Goal: Task Accomplishment & Management: Complete application form

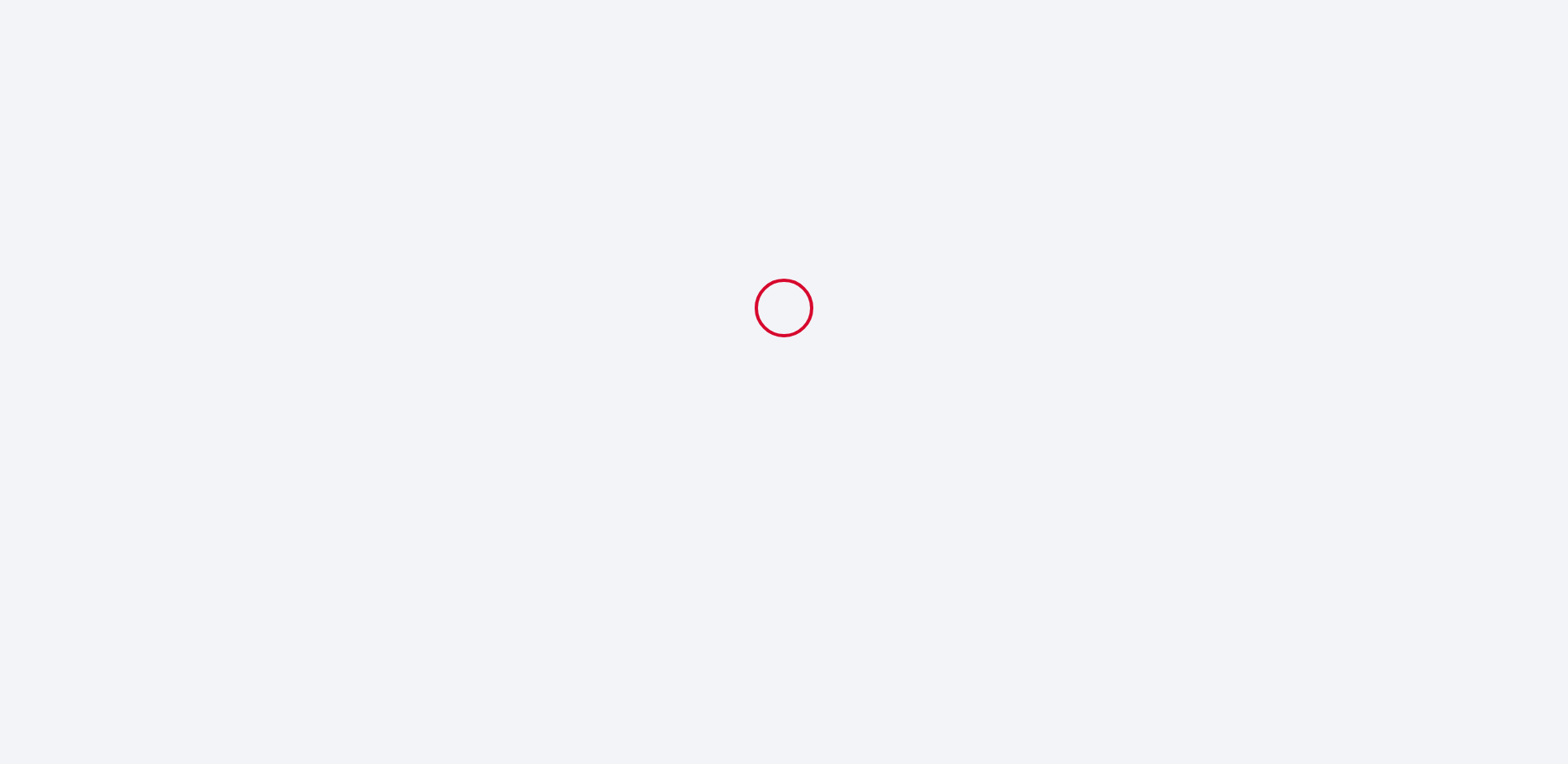
select select
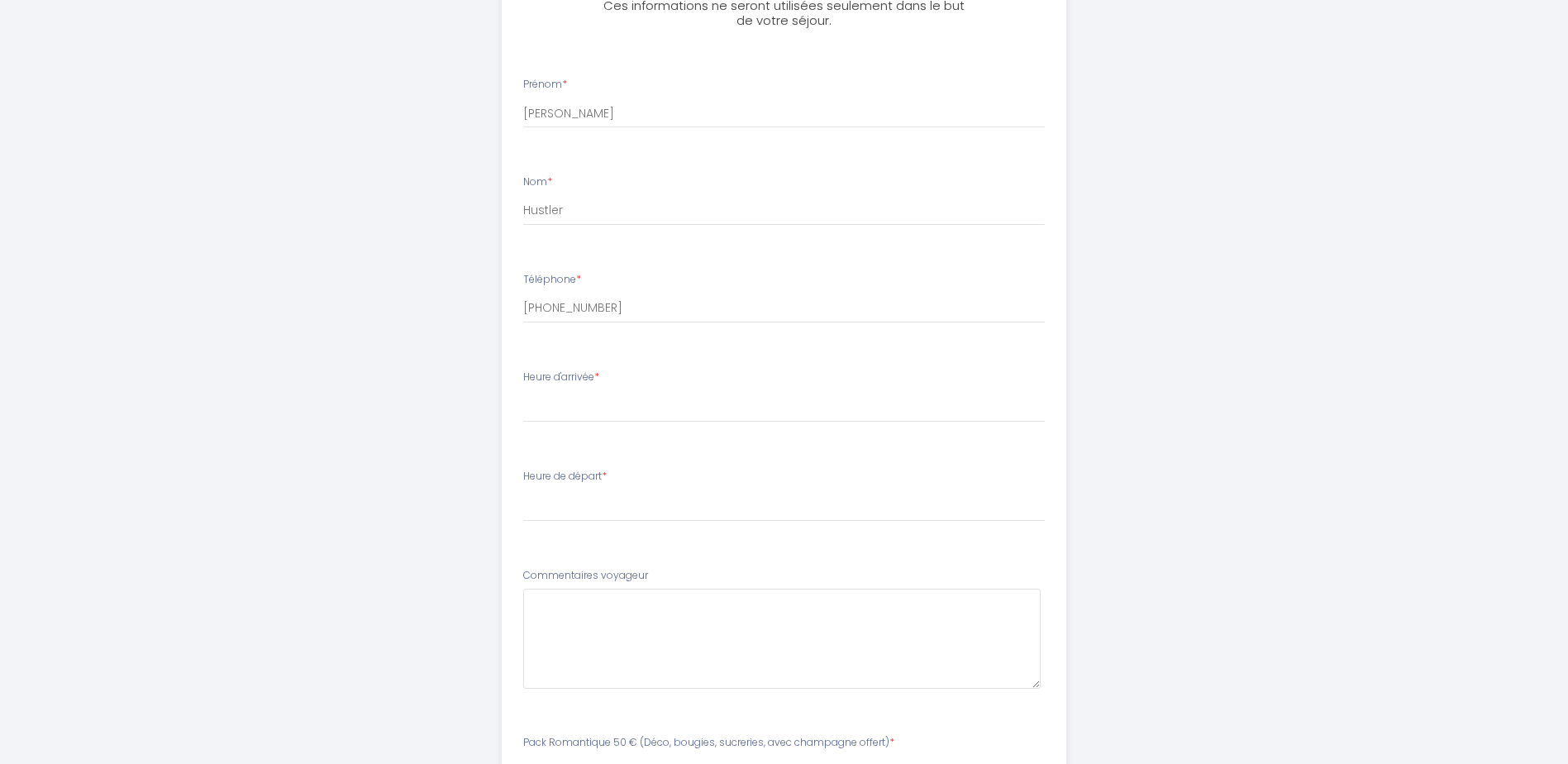
scroll to position [705, 0]
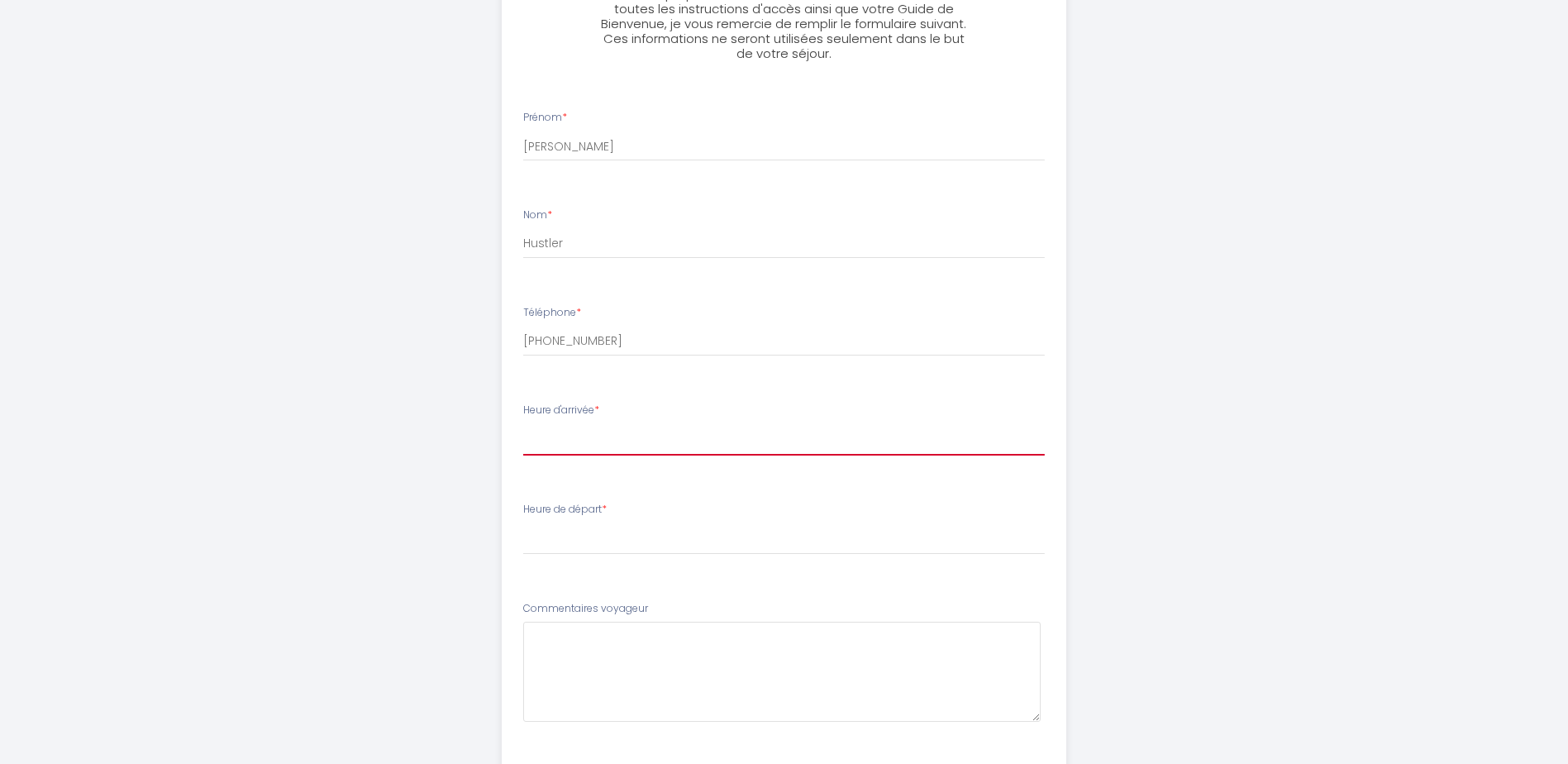
click at [648, 447] on select "16:00 16:30 17:00 17:30 18:00 18:30 19:00 19:30 20:00 20:30 21:00 21:30 22:00 2…" at bounding box center [784, 440] width 521 height 32
select select "16:30"
click at [523, 424] on select "16:00 16:30 17:00 17:30 18:00 18:30 19:00 19:30 20:00 20:30 21:00 21:30 22:00 2…" at bounding box center [784, 440] width 521 height 32
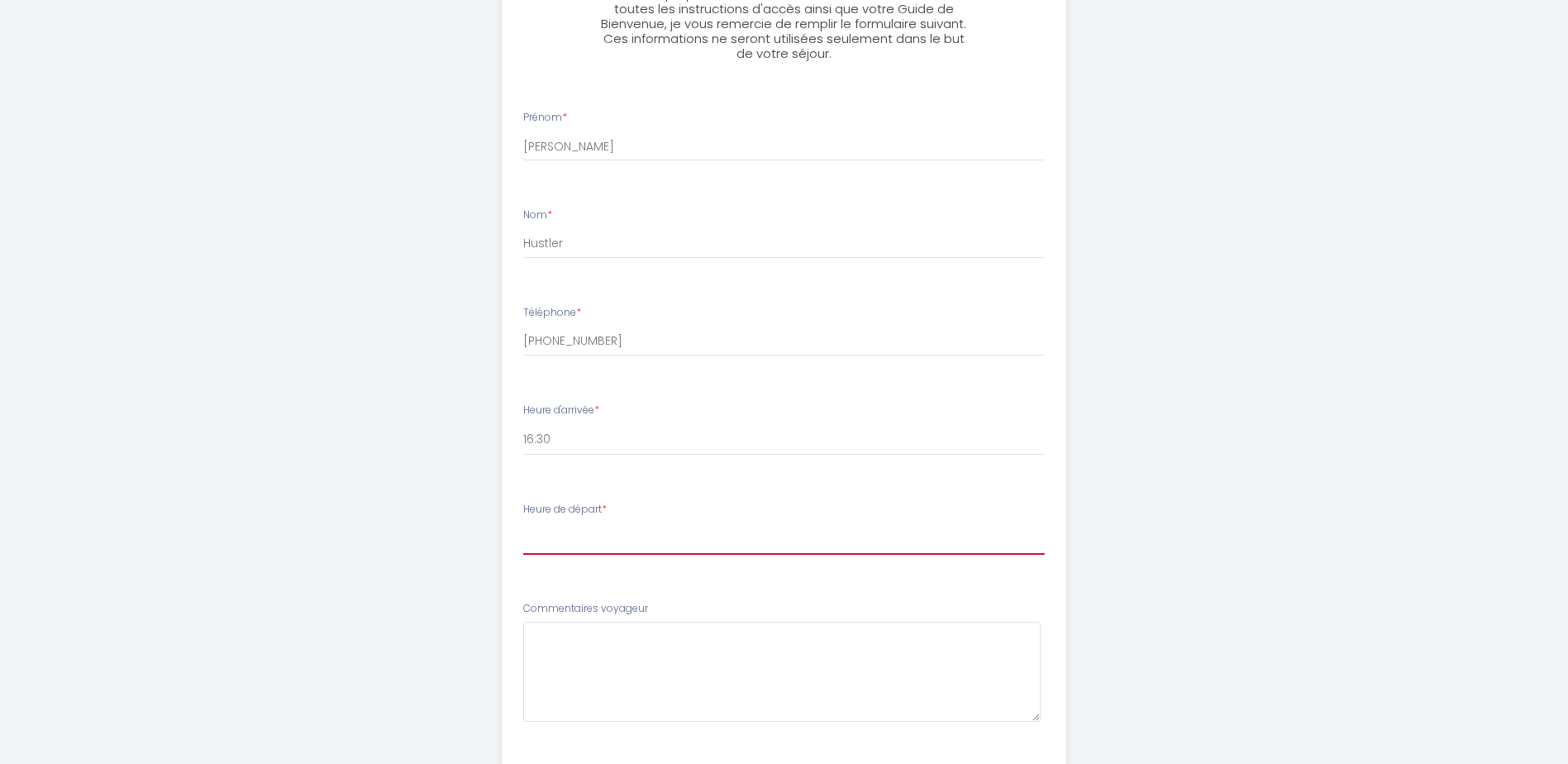
click at [596, 535] on select "00:00 00:30 01:00 01:30 02:00 02:30 03:00 03:30 04:00 04:30 05:00 05:30 06:00 0…" at bounding box center [784, 539] width 521 height 32
select select "10:00"
click at [523, 523] on select "00:00 00:30 01:00 01:30 02:00 02:30 03:00 03:30 04:00 04:30 05:00 05:30 06:00 0…" at bounding box center [784, 539] width 521 height 32
click at [333, 409] on div "Studio les 2 fées Afin de préparer au mieux votre arrivée et de recevoir toutes…" at bounding box center [784, 194] width 1568 height 1800
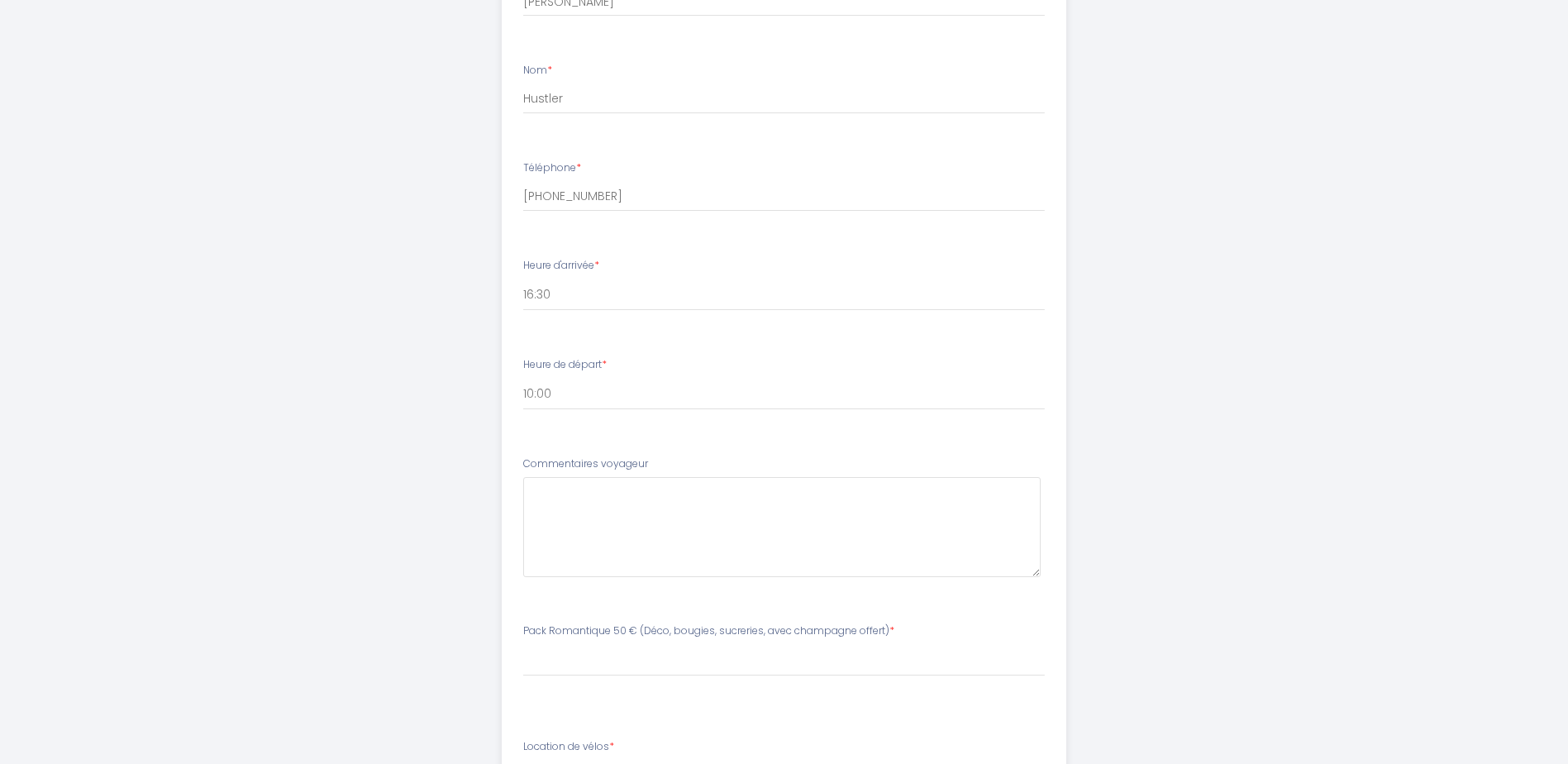
scroll to position [1036, 0]
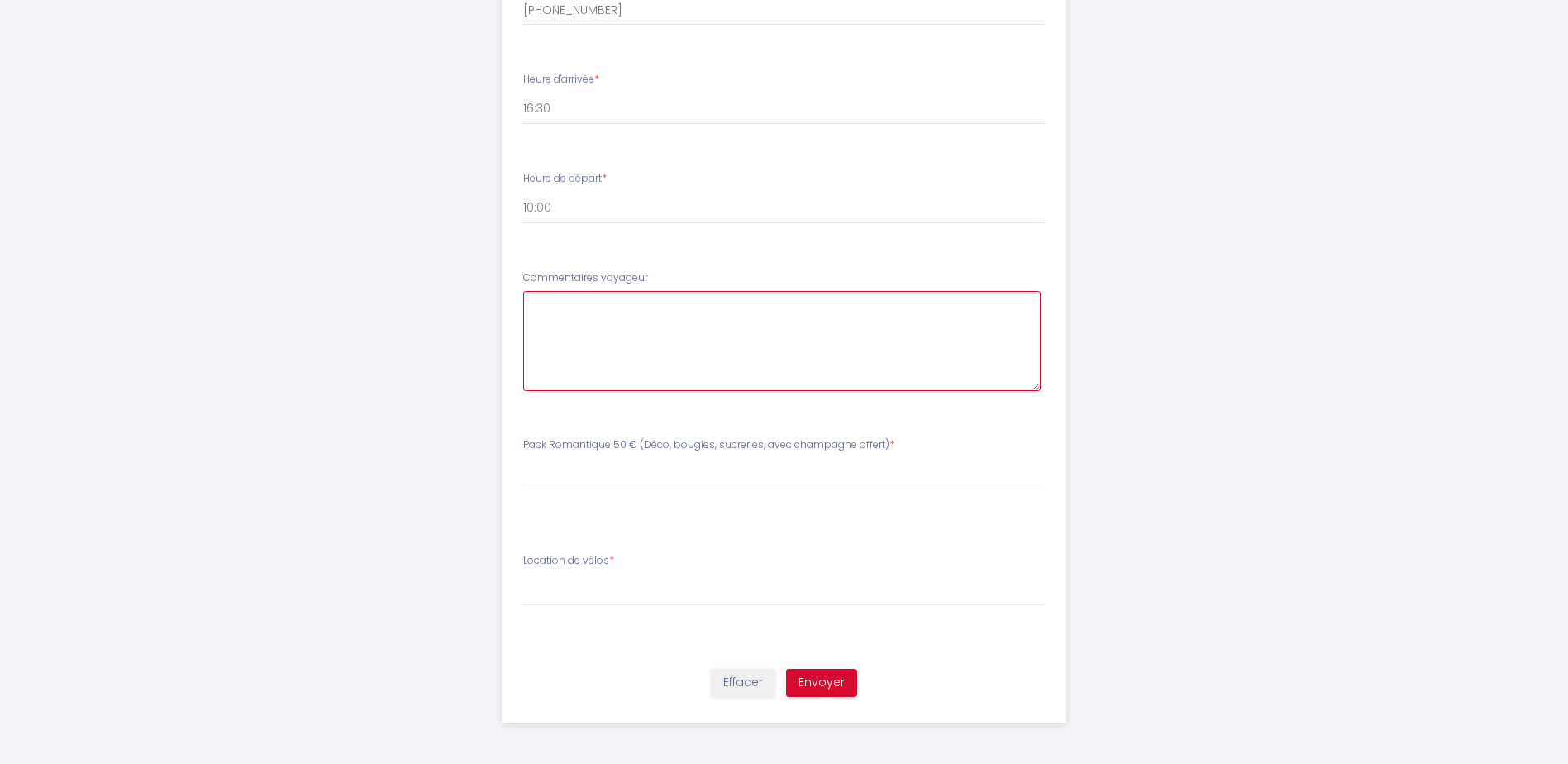
click at [651, 306] on voyageur5 at bounding box center [782, 341] width 518 height 100
type voyageur5 "Bonj"
paste voyageur5 "Bonjour - Nous avons hâte d'y être. Nous ne savons pas encore exactement à quel…"
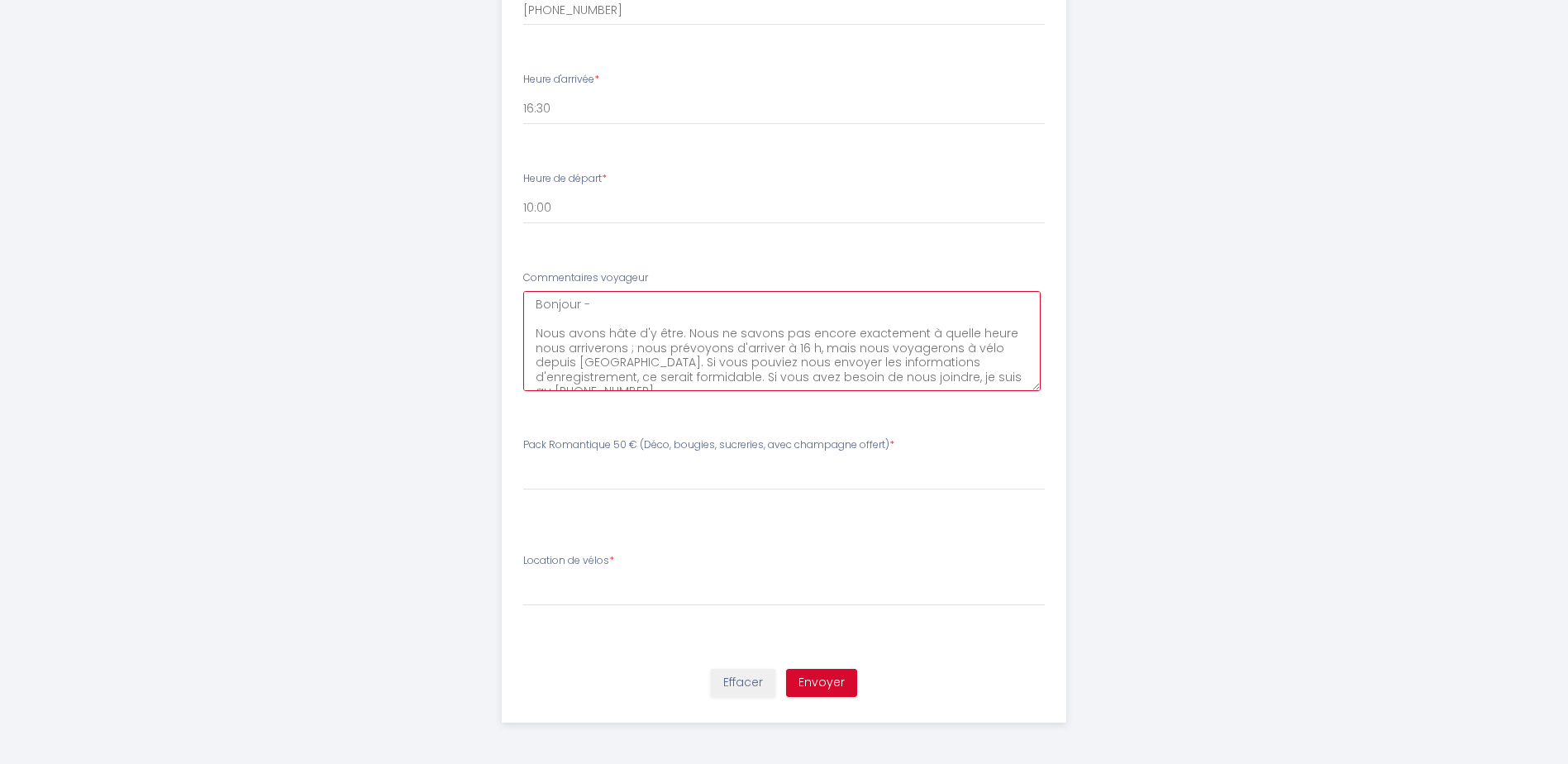
scroll to position [39, 0]
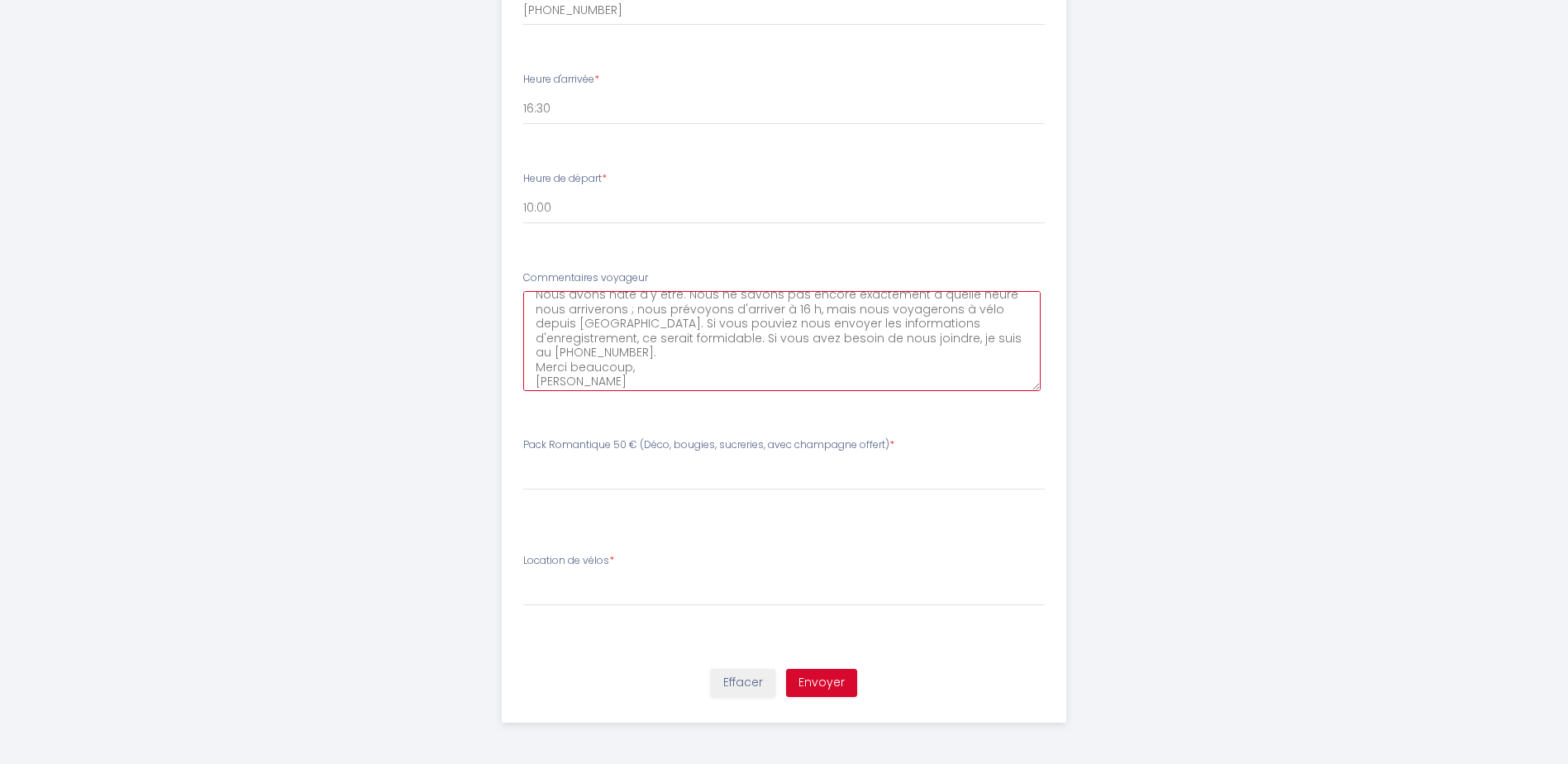
type voyageur5 "Bonjour - Nous avons hâte d'y être. Nous ne savons pas encore exactement à quel…"
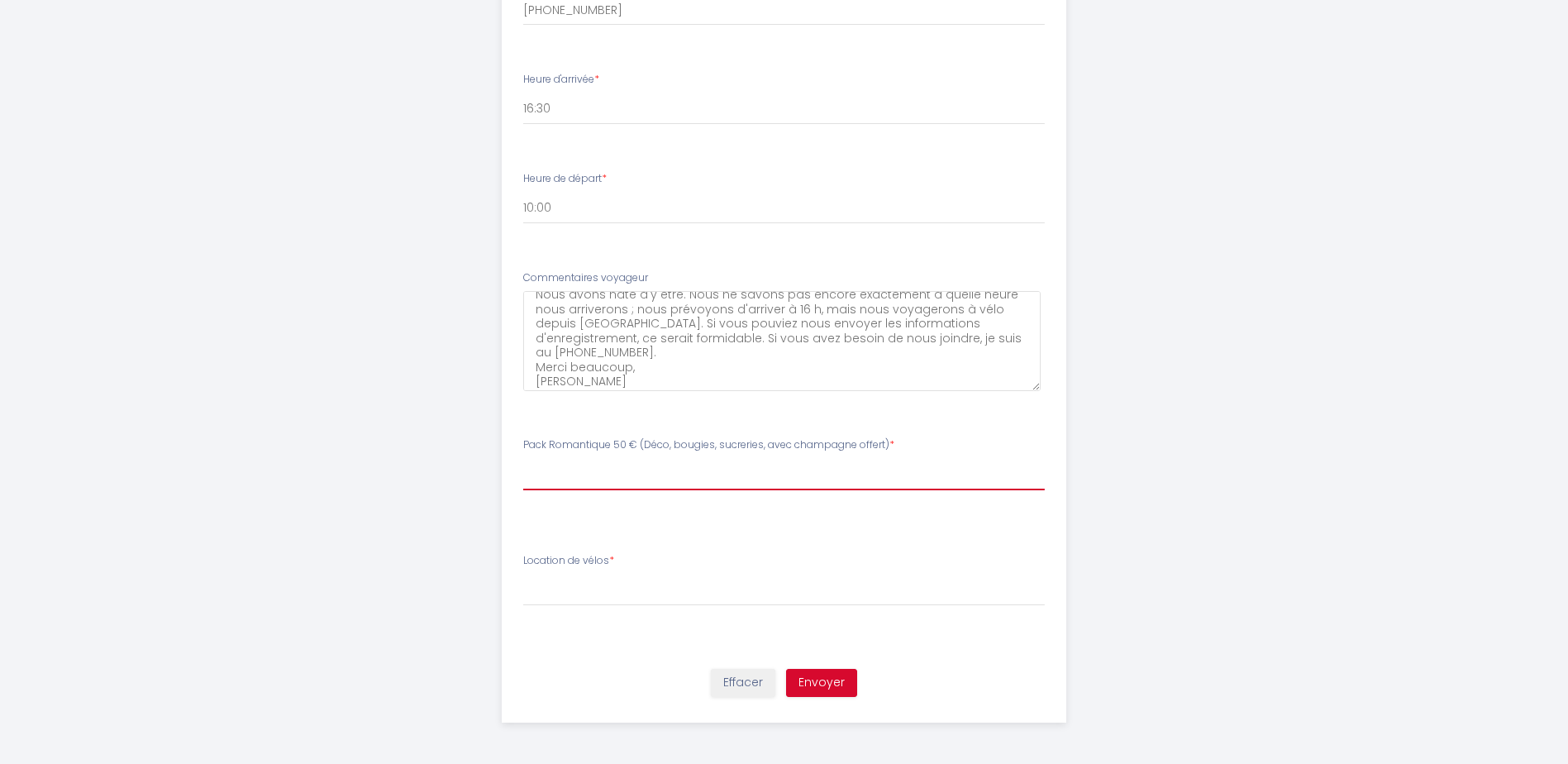
click at [706, 467] on select "Veuillez ChoisirPack Romantique 50 € (Déco, bougies, sucreries, avec champagne …" at bounding box center [784, 475] width 521 height 32
select select "non"
click at [523, 459] on select "Veuillez ChoisirPack Romantique 50 € (Déco, bougies, sucreries, avec champagne …" at bounding box center [784, 475] width 521 height 32
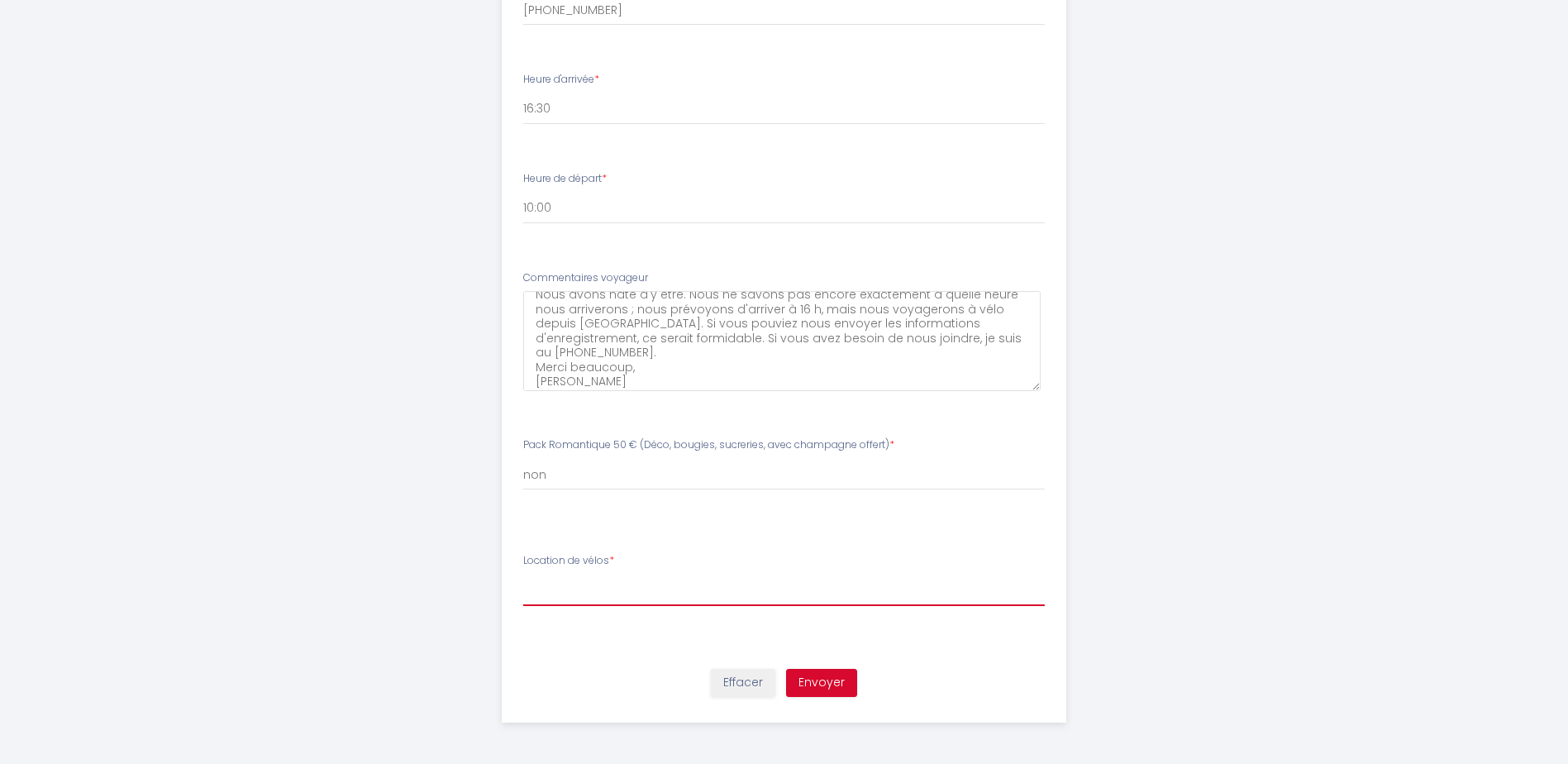
click at [584, 594] on select "[PERSON_NAME] de vélos oui non" at bounding box center [784, 590] width 521 height 32
select select "oui"
click at [523, 574] on select "[PERSON_NAME] de vélos oui non" at bounding box center [784, 590] width 521 height 32
click at [829, 683] on button "Envoyer" at bounding box center [822, 682] width 71 height 28
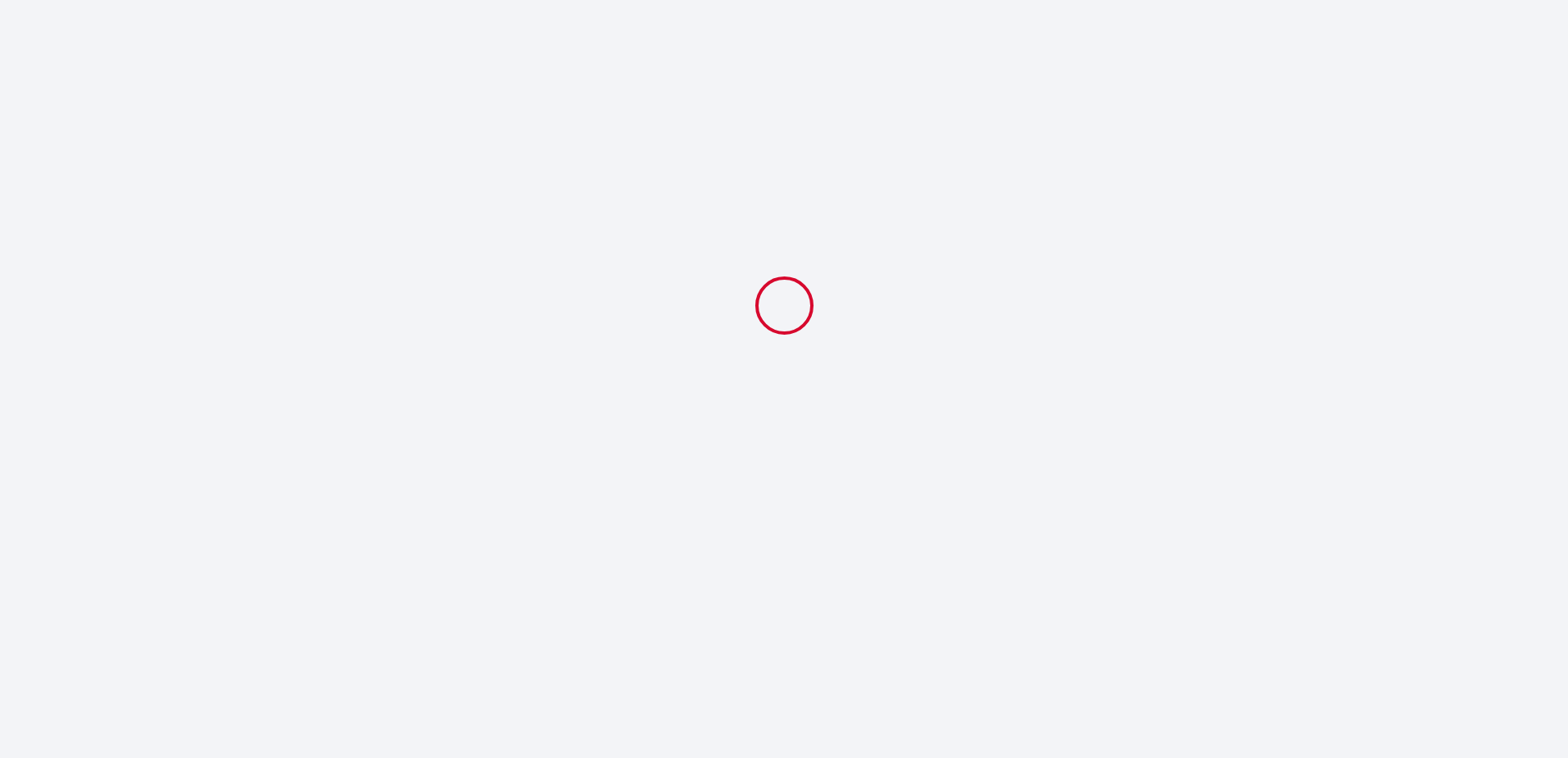
select select "16:30"
select select "10:00"
select select "non"
select select "oui"
